Goal: Use online tool/utility: Utilize a website feature to perform a specific function

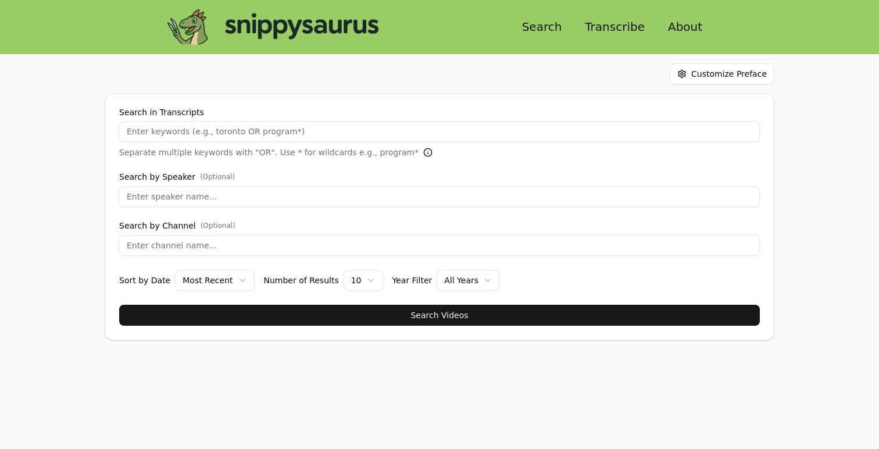
click at [616, 26] on link "Transcribe" at bounding box center [614, 26] width 78 height 21
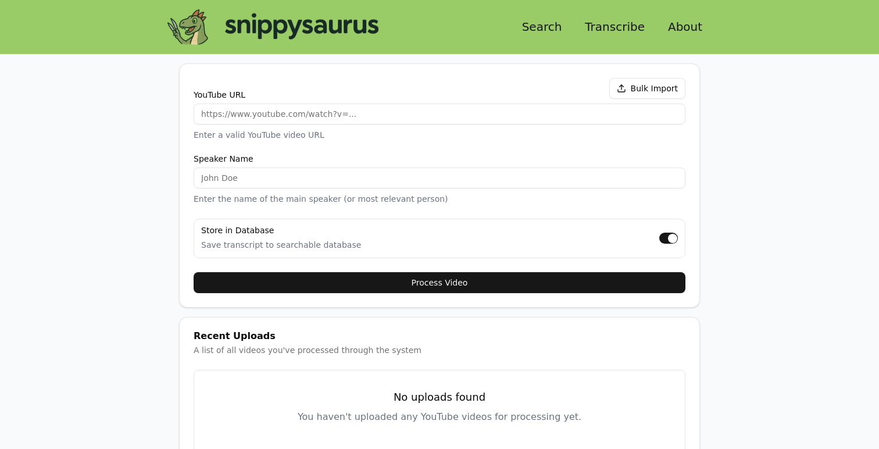
click at [467, 110] on input "YouTube URL" at bounding box center [440, 113] width 492 height 21
click at [370, 112] on input "YouTube URL" at bounding box center [440, 113] width 492 height 21
paste input "[URL][DOMAIN_NAME]"
type input "[URL][DOMAIN_NAME]"
type input "[PERSON_NAME]"
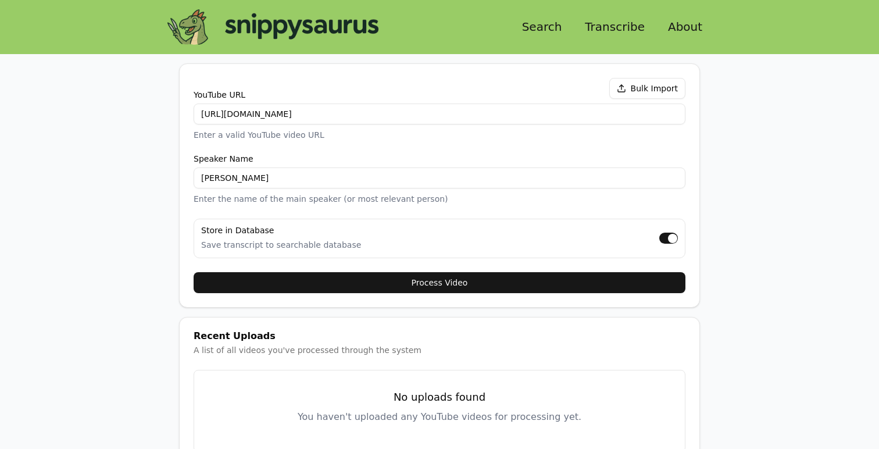
click at [360, 277] on button "Process Video" at bounding box center [440, 282] width 492 height 21
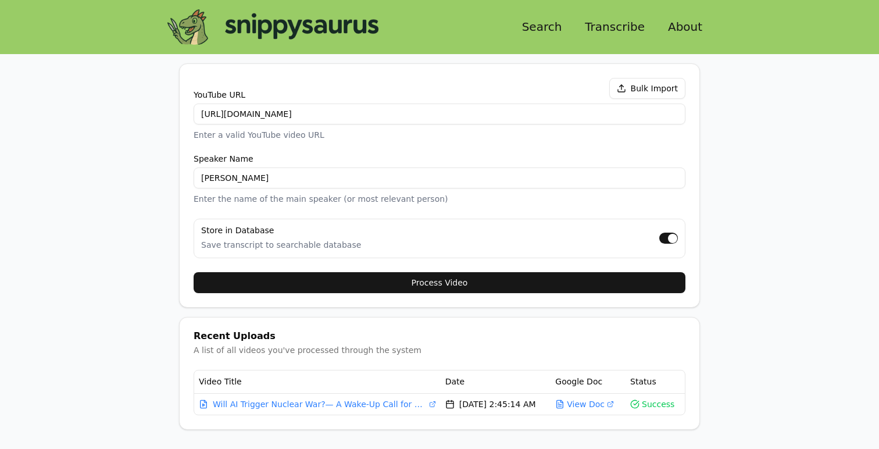
click at [560, 31] on link "Search" at bounding box center [542, 26] width 59 height 21
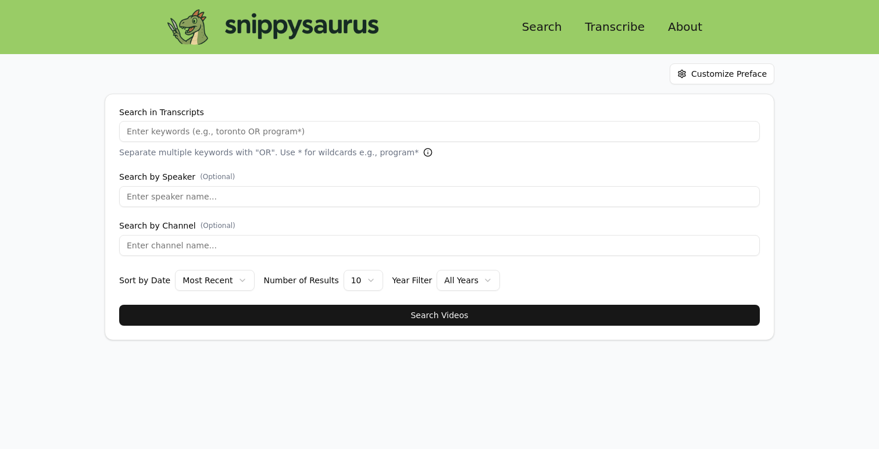
click at [299, 133] on input "Search in Transcripts" at bounding box center [439, 131] width 641 height 21
type input "LIRON"
click at [119, 305] on button "Search Videos" at bounding box center [439, 315] width 641 height 21
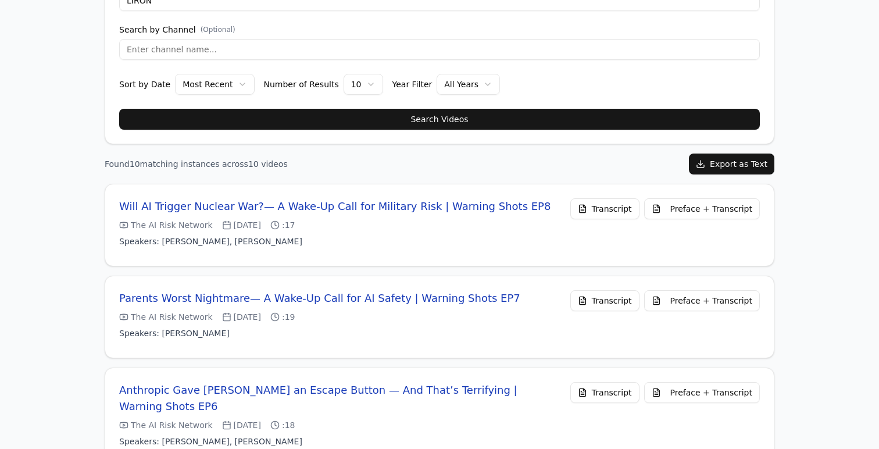
scroll to position [214, 0]
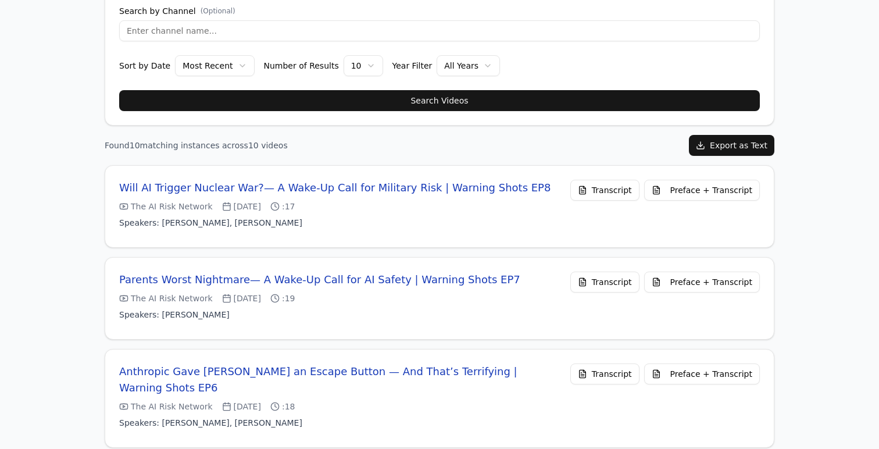
click at [696, 196] on button "Preface + Transcript" at bounding box center [702, 190] width 116 height 21
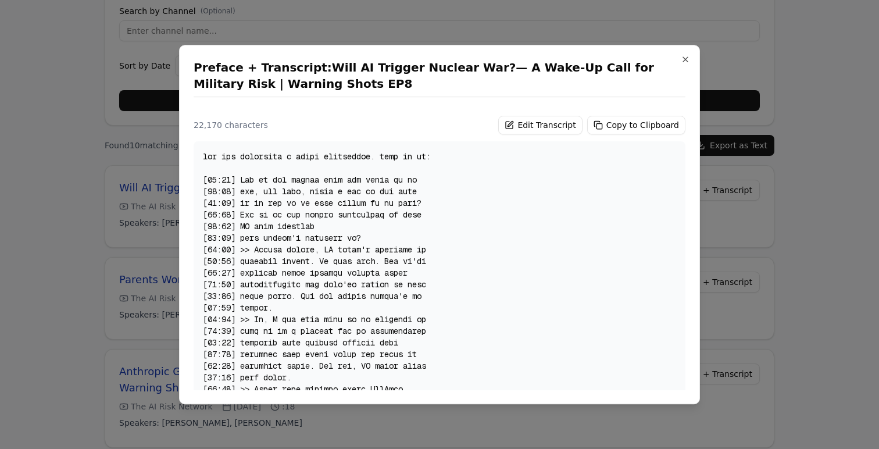
click at [616, 124] on button "Copy to Clipboard" at bounding box center [636, 125] width 98 height 19
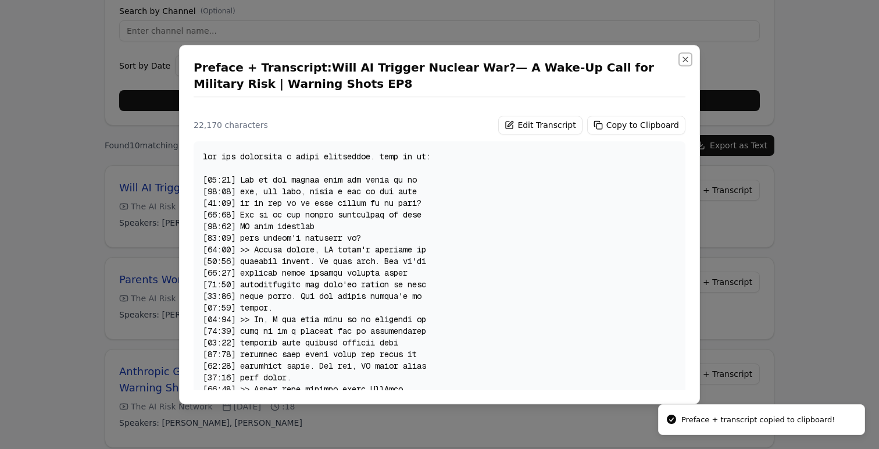
click at [685, 55] on button "Close" at bounding box center [685, 59] width 9 height 9
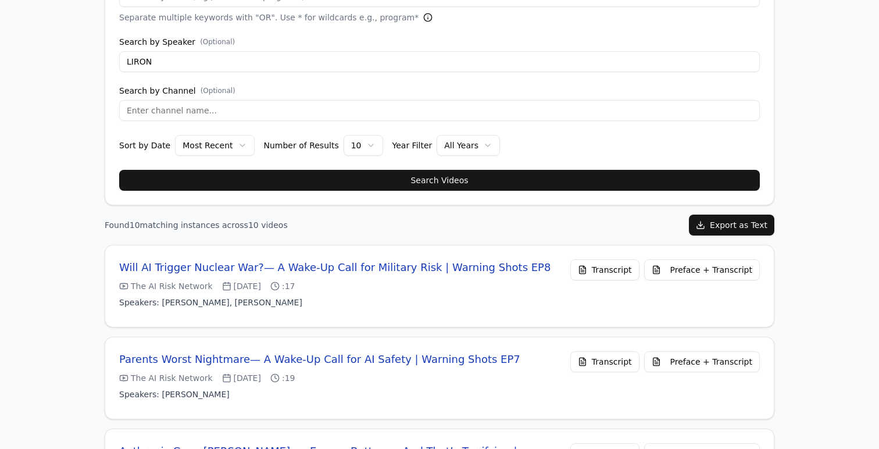
scroll to position [0, 0]
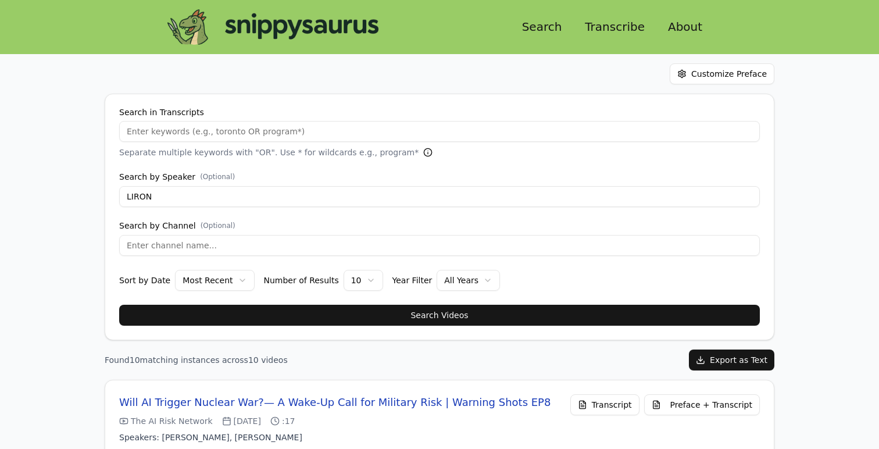
click at [241, 131] on input "Search in Transcripts" at bounding box center [439, 131] width 641 height 21
type input "the"
click at [168, 202] on input "LIRON" at bounding box center [439, 196] width 641 height 21
click at [119, 305] on button "Search Videos" at bounding box center [439, 315] width 641 height 21
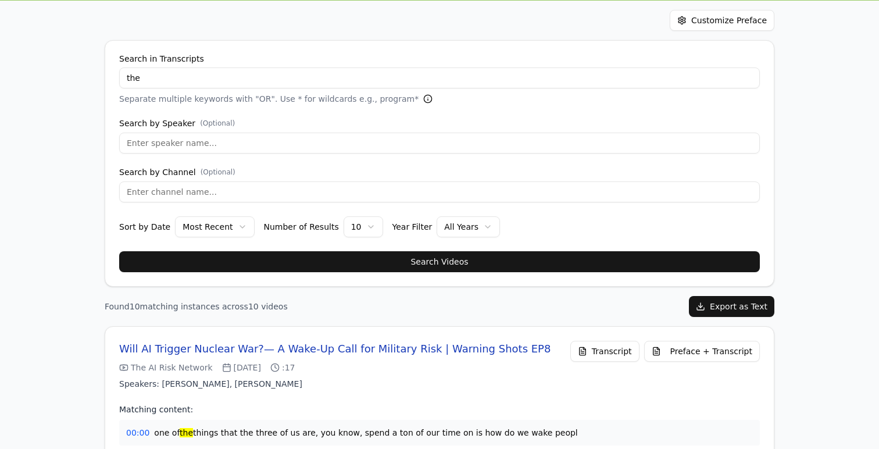
scroll to position [94, 0]
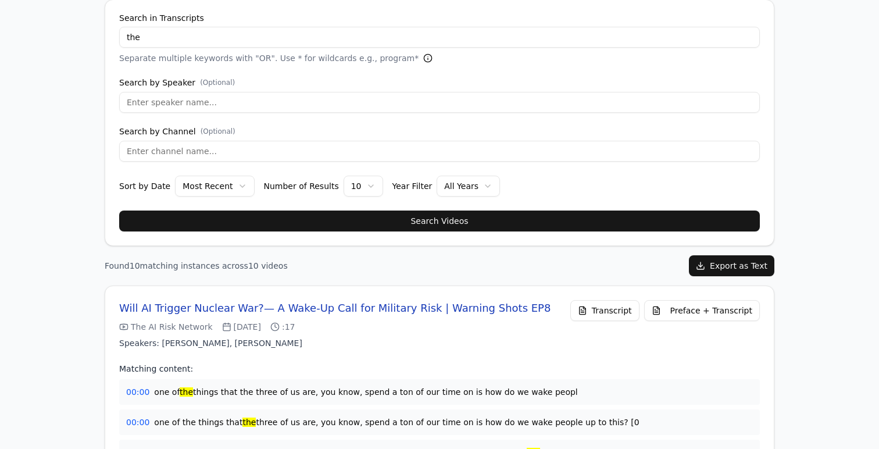
click at [673, 307] on button "Preface + Transcript" at bounding box center [702, 310] width 116 height 21
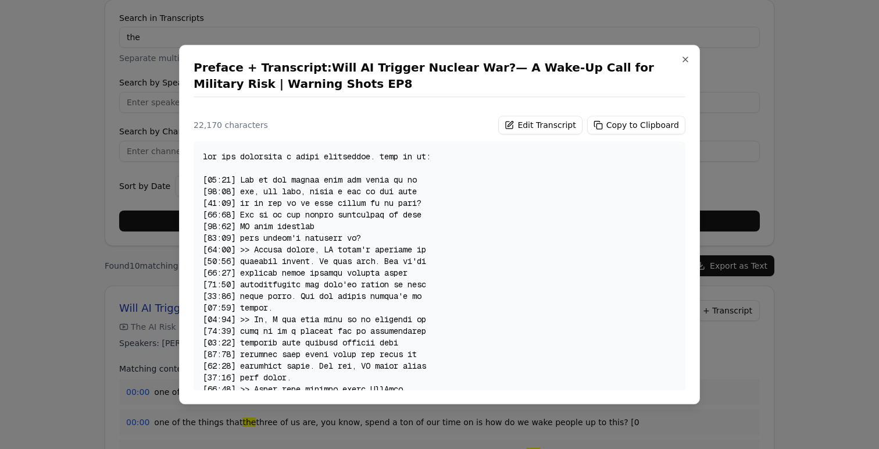
click at [620, 126] on button "Copy to Clipboard" at bounding box center [636, 125] width 98 height 19
click at [689, 59] on button "Close" at bounding box center [685, 59] width 9 height 9
